Goal: Check status: Check status

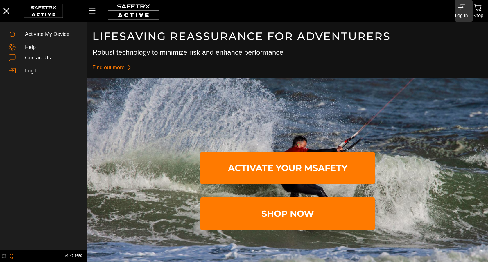
click at [465, 13] on div "Log In" at bounding box center [461, 16] width 13 height 8
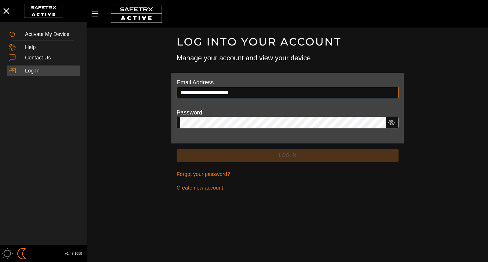
type input "**********"
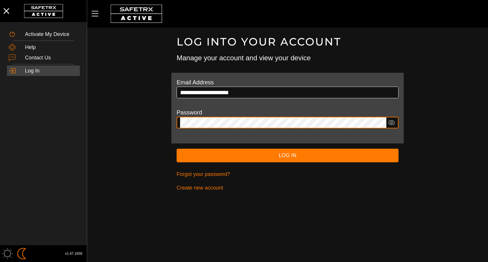
click at [176, 149] on button "Log In" at bounding box center [287, 156] width 222 height 14
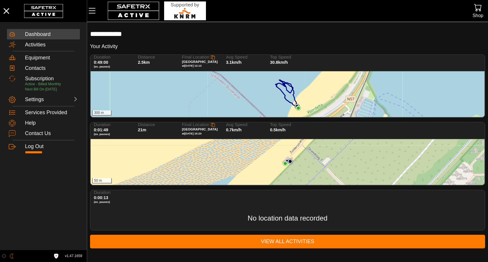
click at [271, 96] on div "300 m" at bounding box center [288, 94] width 394 height 46
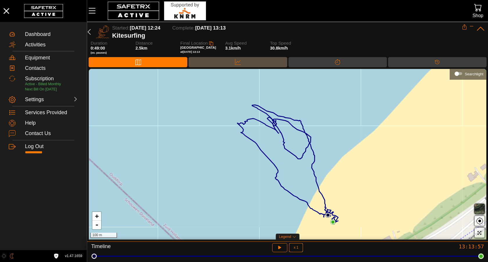
click at [254, 66] on div "Data" at bounding box center [237, 62] width 98 height 10
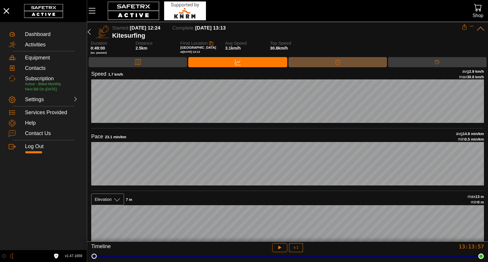
click at [354, 60] on div "Splits" at bounding box center [337, 62] width 98 height 10
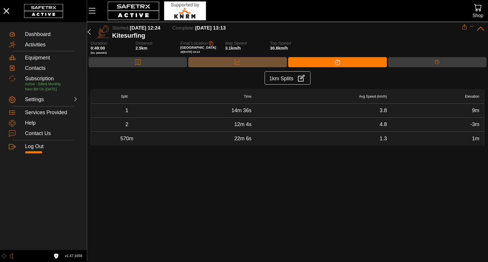
click at [244, 60] on div "Data" at bounding box center [237, 62] width 98 height 10
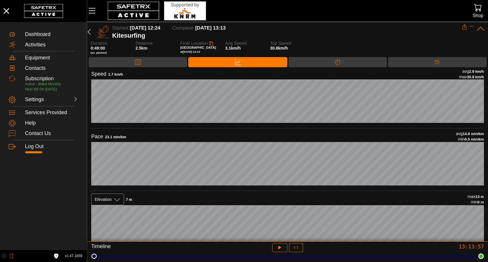
click at [317, 73] on div "Speed 1.7 km/h avg 2.9 km/h max 30.8 km/h" at bounding box center [287, 74] width 392 height 11
click at [318, 69] on div "Speed 1.7 km/h avg 2.9 km/h max 30.8 km/h" at bounding box center [287, 74] width 392 height 11
click at [318, 68] on div "Map Data Splits Timeline" at bounding box center [287, 63] width 401 height 12
click at [320, 65] on div "Splits" at bounding box center [337, 62] width 98 height 10
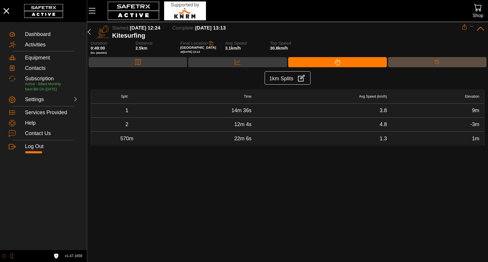
click at [424, 60] on div "Timeline" at bounding box center [437, 62] width 98 height 10
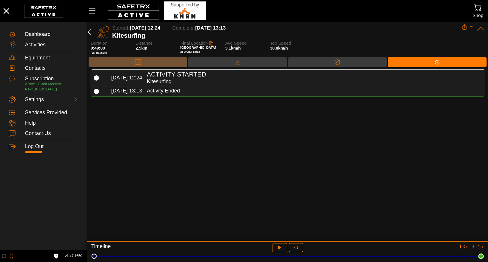
click at [150, 62] on div "Map" at bounding box center [138, 62] width 98 height 10
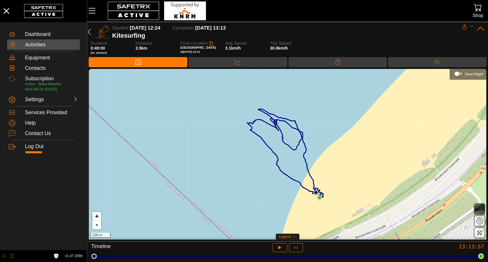
click at [57, 47] on div "Activities" at bounding box center [51, 45] width 53 height 6
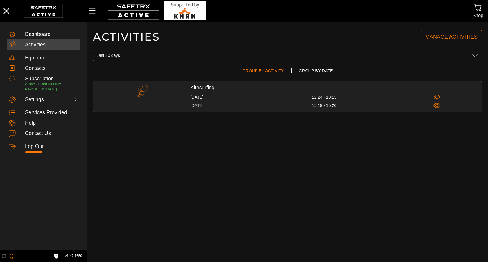
click at [200, 92] on div "Kitesurfing [DATE] 12:24 - 13:13 [DATE] 15:19 - 15:20" at bounding box center [335, 96] width 291 height 25
